Goal: Task Accomplishment & Management: Manage account settings

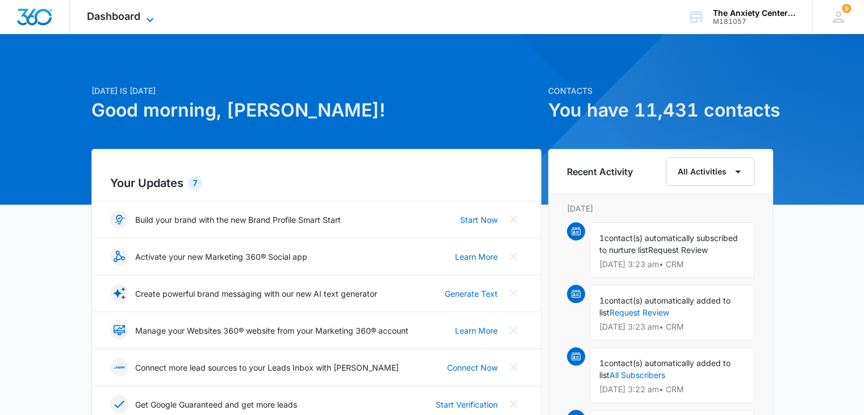
click at [153, 15] on icon at bounding box center [150, 20] width 14 height 14
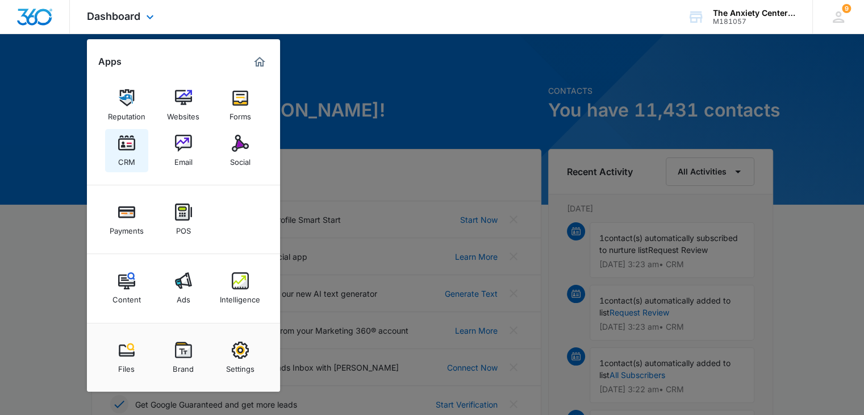
click at [120, 140] on img at bounding box center [126, 143] width 17 height 17
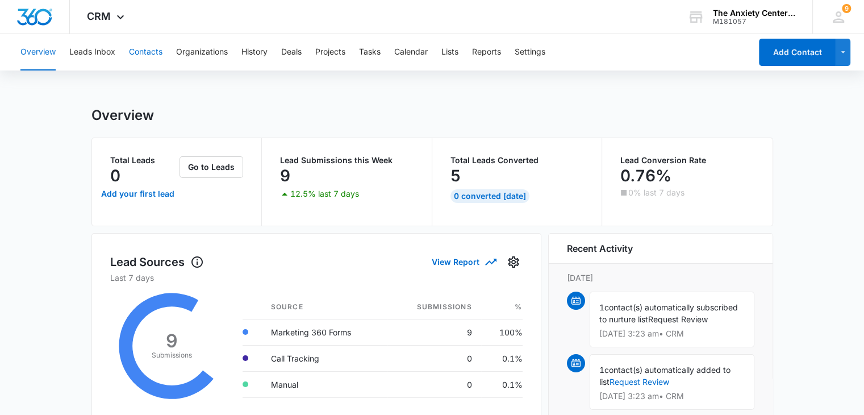
click at [142, 52] on button "Contacts" at bounding box center [146, 52] width 34 height 36
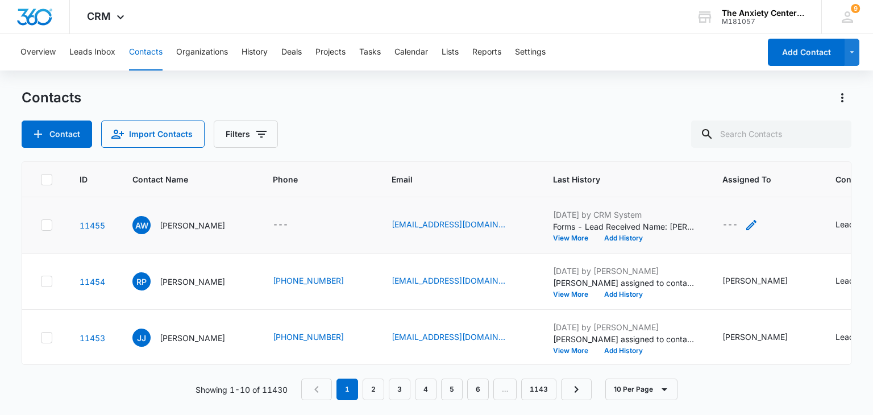
click at [748, 222] on icon "Assigned To - - Select to Edit Field" at bounding box center [751, 225] width 10 height 10
click at [727, 147] on div at bounding box center [718, 152] width 46 height 14
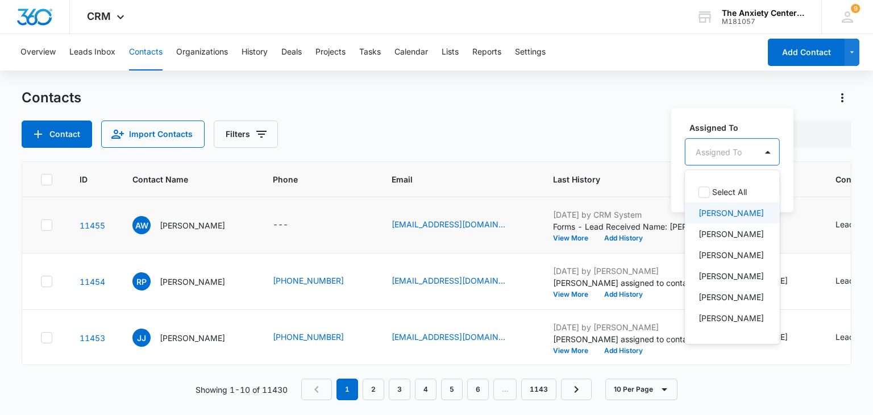
click at [700, 208] on p "[PERSON_NAME]" at bounding box center [730, 213] width 65 height 12
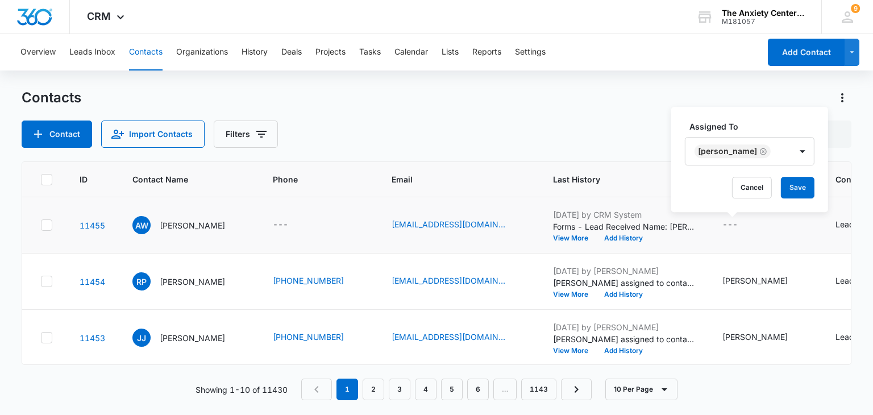
click at [745, 126] on label "Assigned To" at bounding box center [754, 126] width 130 height 12
click at [784, 185] on button "Save" at bounding box center [798, 188] width 34 height 22
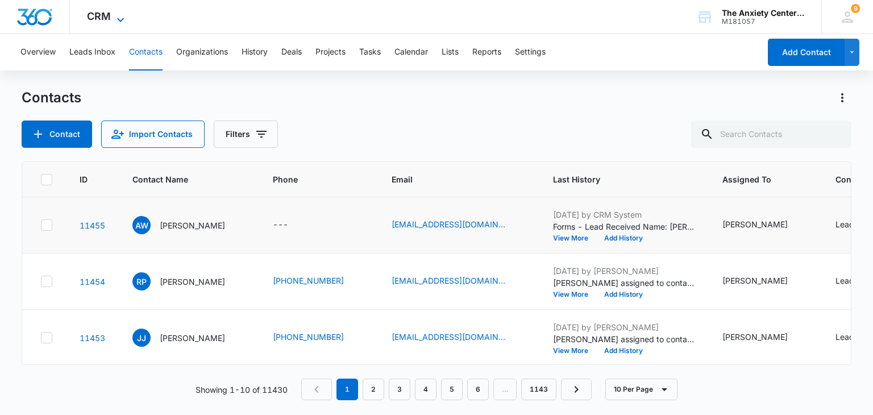
click at [123, 14] on icon at bounding box center [121, 20] width 14 height 14
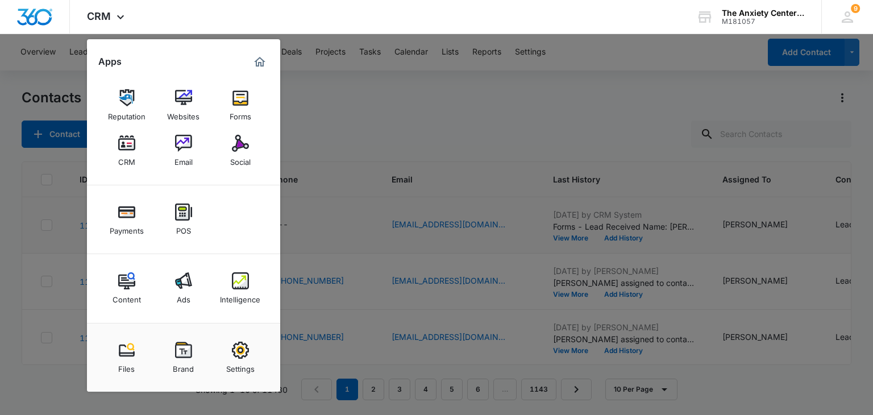
drag, startPoint x: 241, startPoint y: 289, endPoint x: 401, endPoint y: 126, distance: 228.2
click at [241, 289] on img at bounding box center [240, 280] width 17 height 17
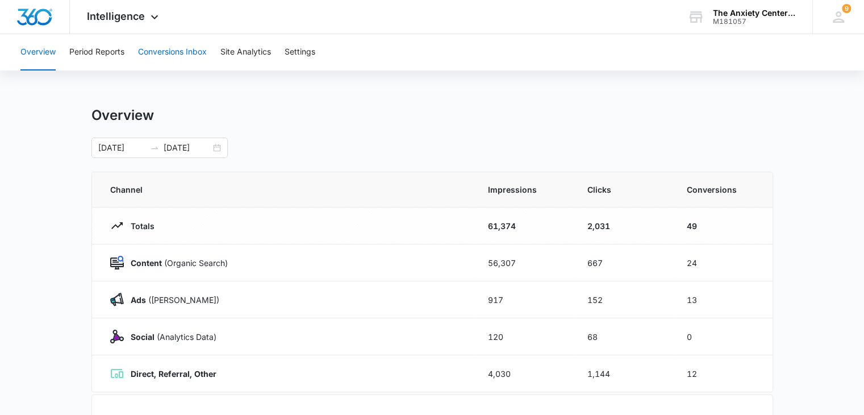
click at [186, 51] on button "Conversions Inbox" at bounding box center [172, 52] width 69 height 36
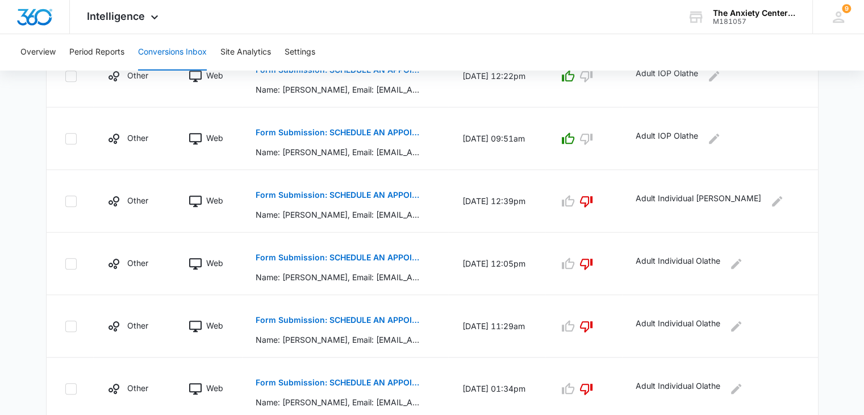
scroll to position [602, 0]
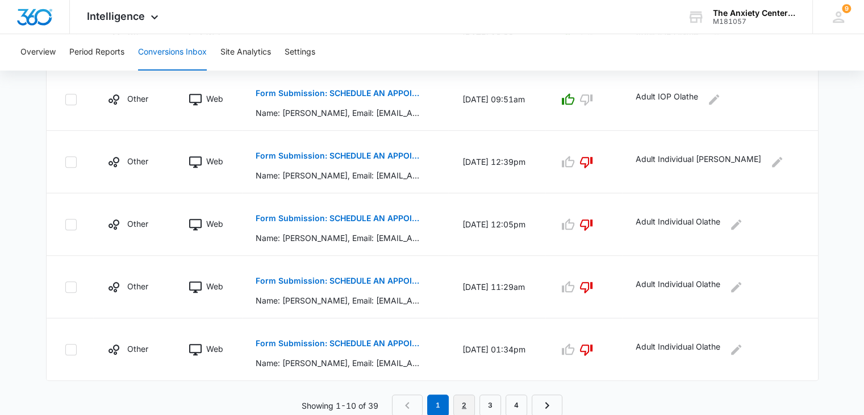
click at [457, 403] on link "2" at bounding box center [464, 405] width 22 height 22
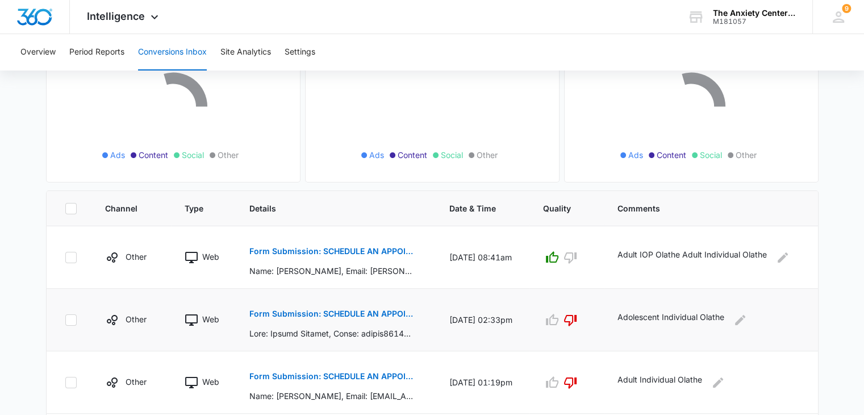
scroll to position [170, 0]
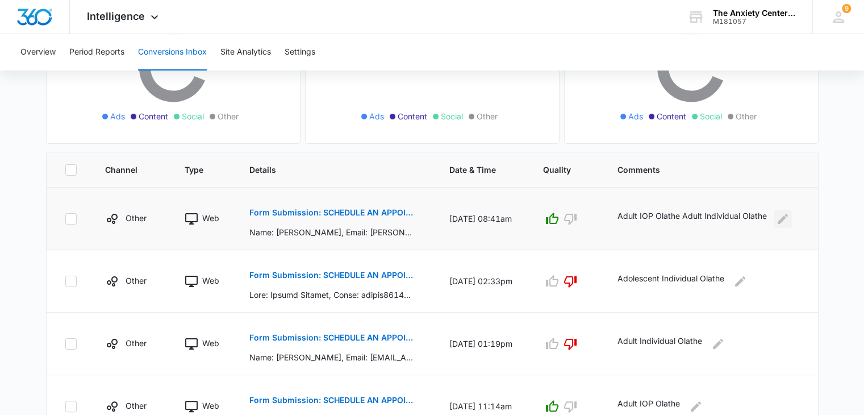
click at [782, 222] on icon "Edit Comments" at bounding box center [783, 219] width 14 height 14
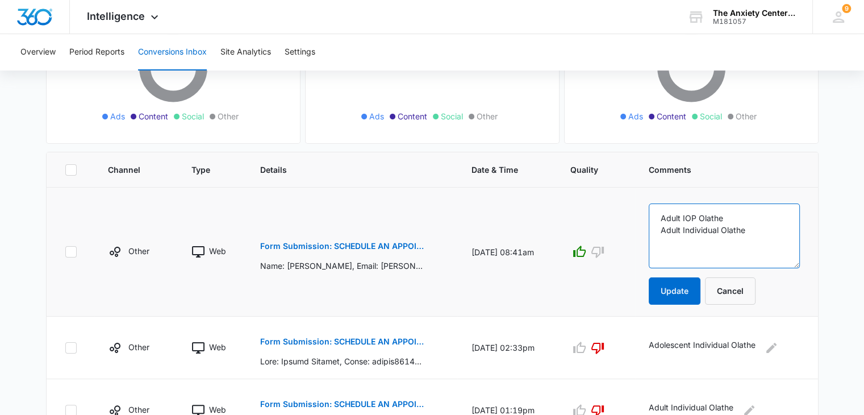
drag, startPoint x: 668, startPoint y: 219, endPoint x: 768, endPoint y: 241, distance: 102.4
click at [768, 241] on textarea "Adult IOP Olathe Adult Individual Olathe" at bounding box center [724, 235] width 151 height 65
click at [726, 289] on button "Cancel" at bounding box center [730, 290] width 51 height 27
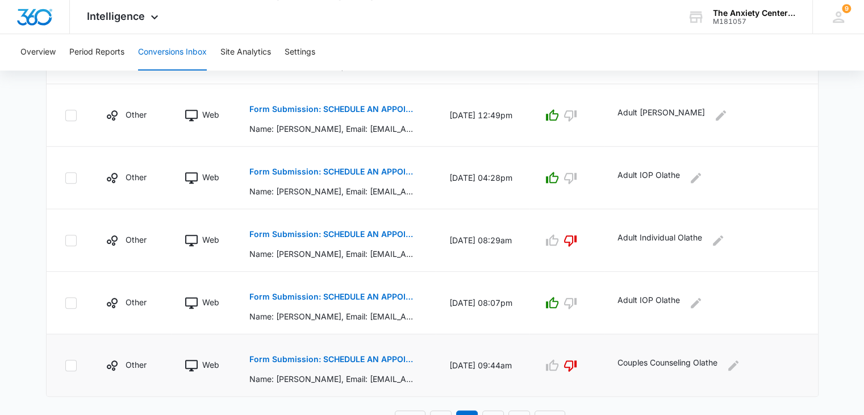
scroll to position [602, 0]
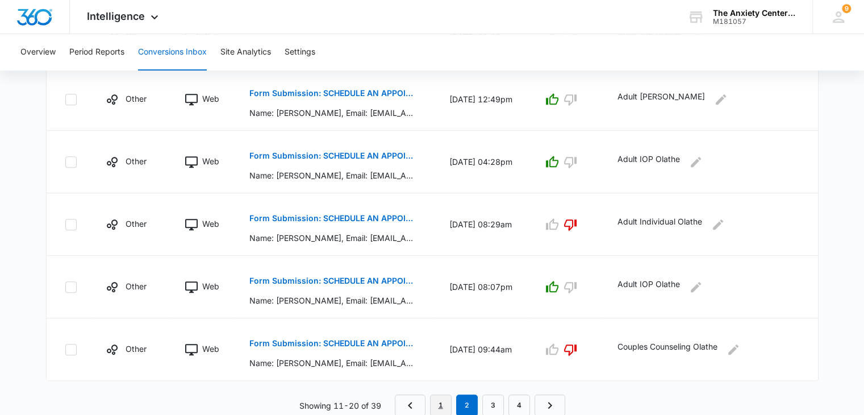
click at [444, 405] on link "1" at bounding box center [441, 405] width 22 height 22
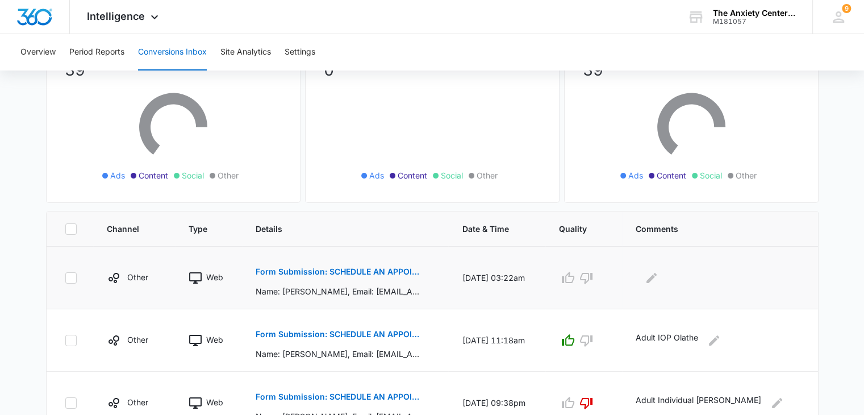
scroll to position [114, 0]
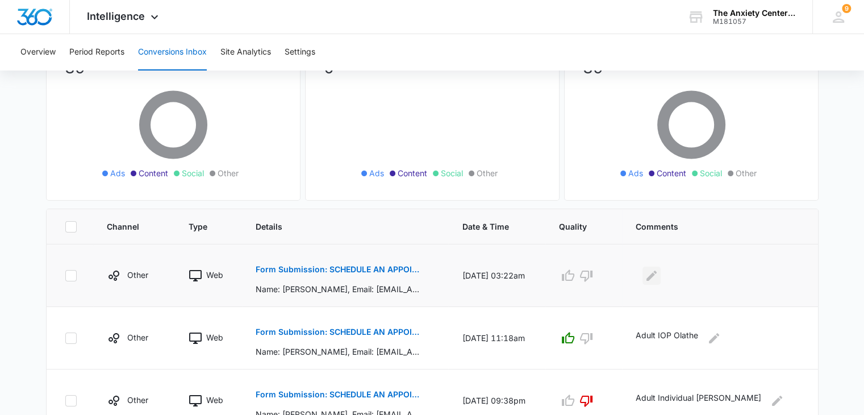
click at [661, 268] on button "Edit Comments" at bounding box center [652, 275] width 18 height 18
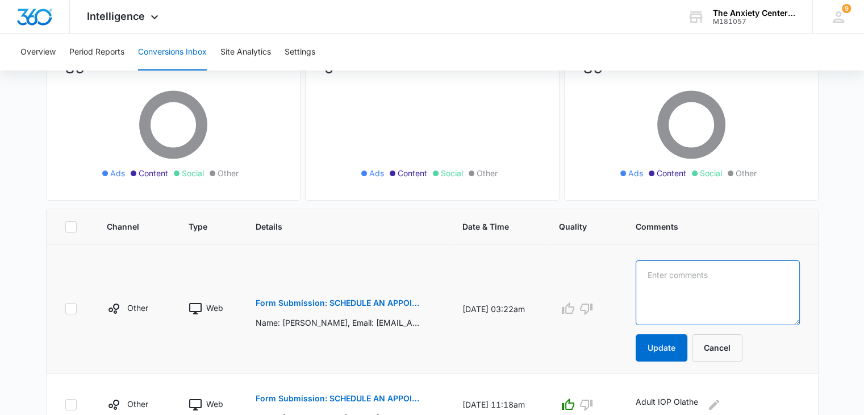
paste textarea "Adult IOP Olathe Adult Individual Olathe"
type textarea "Adult IOP Olathe Adult Individual Olathe"
click at [687, 347] on button "Update" at bounding box center [662, 347] width 52 height 27
click at [682, 349] on button "Update" at bounding box center [662, 347] width 52 height 27
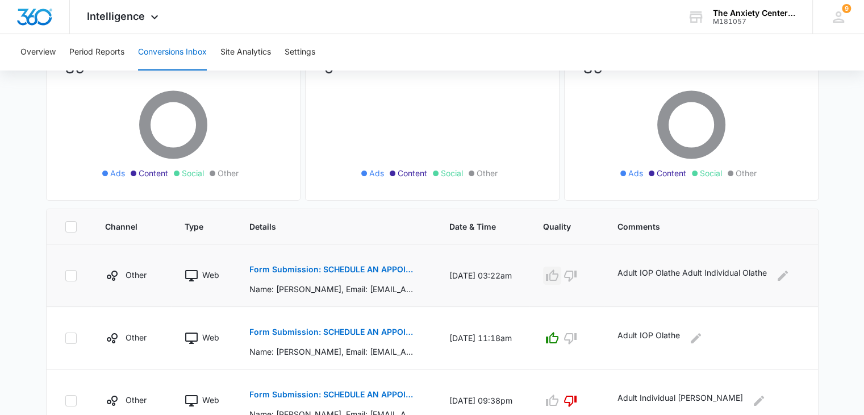
click at [559, 277] on icon "button" at bounding box center [552, 276] width 14 height 14
